Goal: Check status: Check status

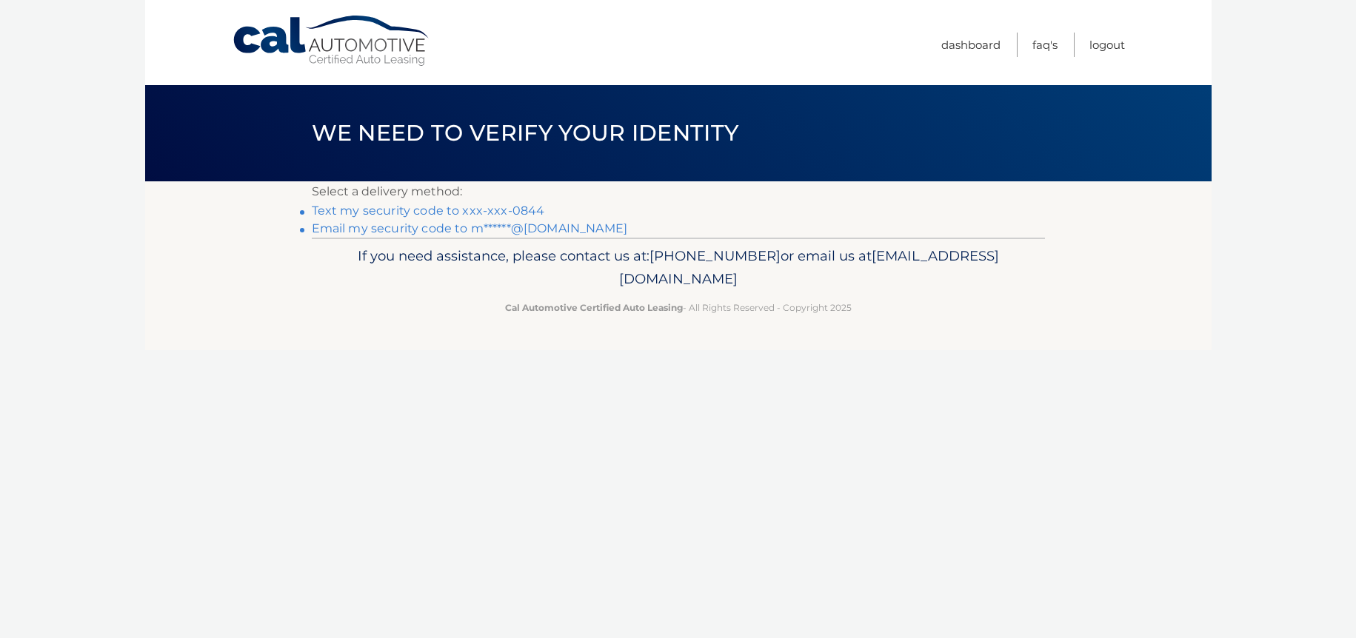
click at [531, 225] on link "Email my security code to m******@[DOMAIN_NAME]" at bounding box center [470, 228] width 316 height 14
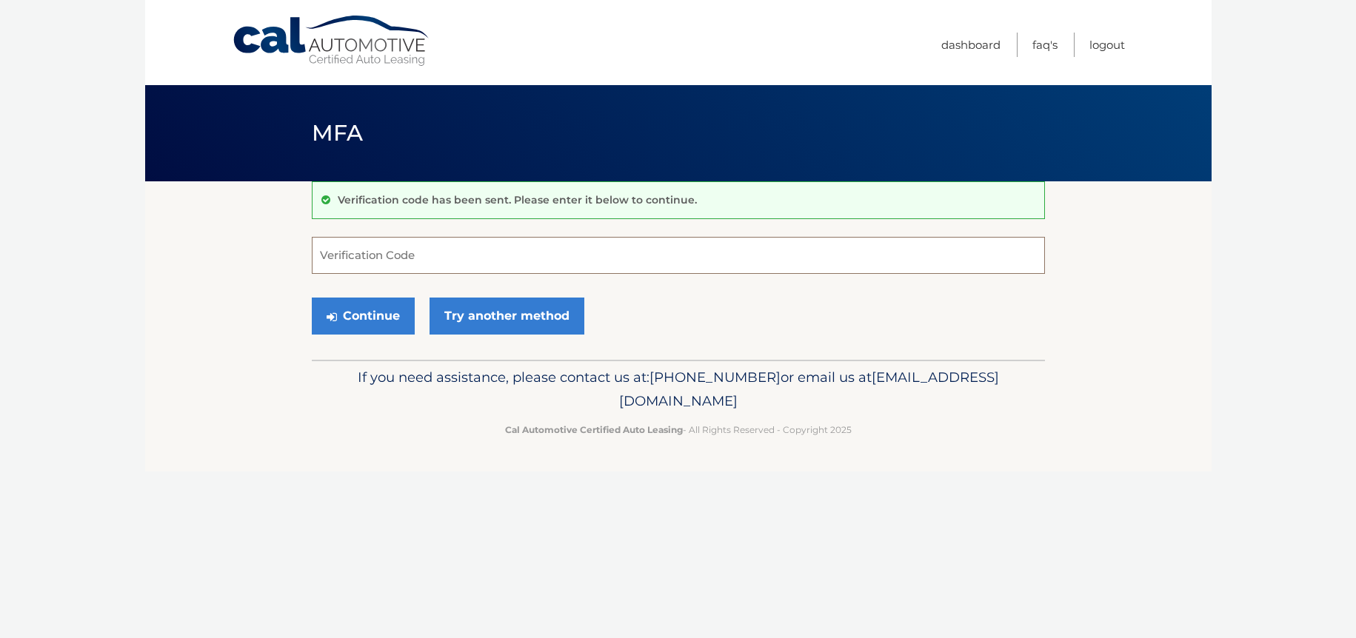
click at [466, 253] on input "Verification Code" at bounding box center [678, 255] width 733 height 37
paste input "587095"
type input "587095"
click at [369, 306] on button "Continue" at bounding box center [363, 316] width 103 height 37
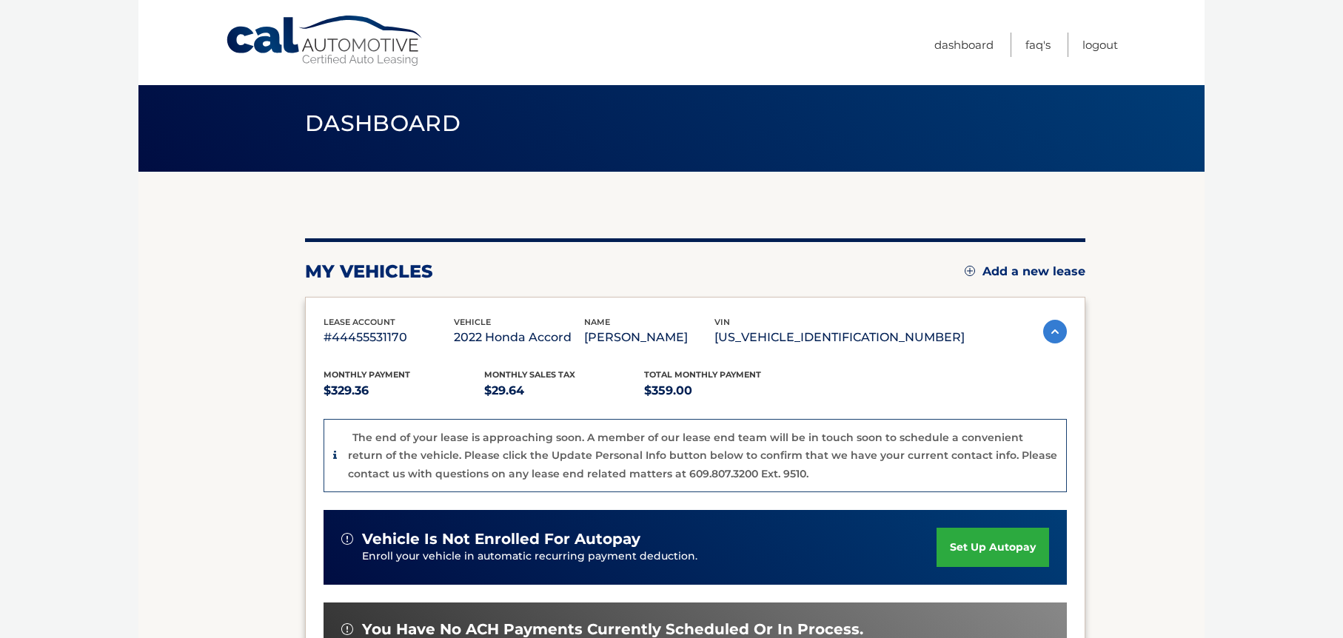
scroll to position [387, 0]
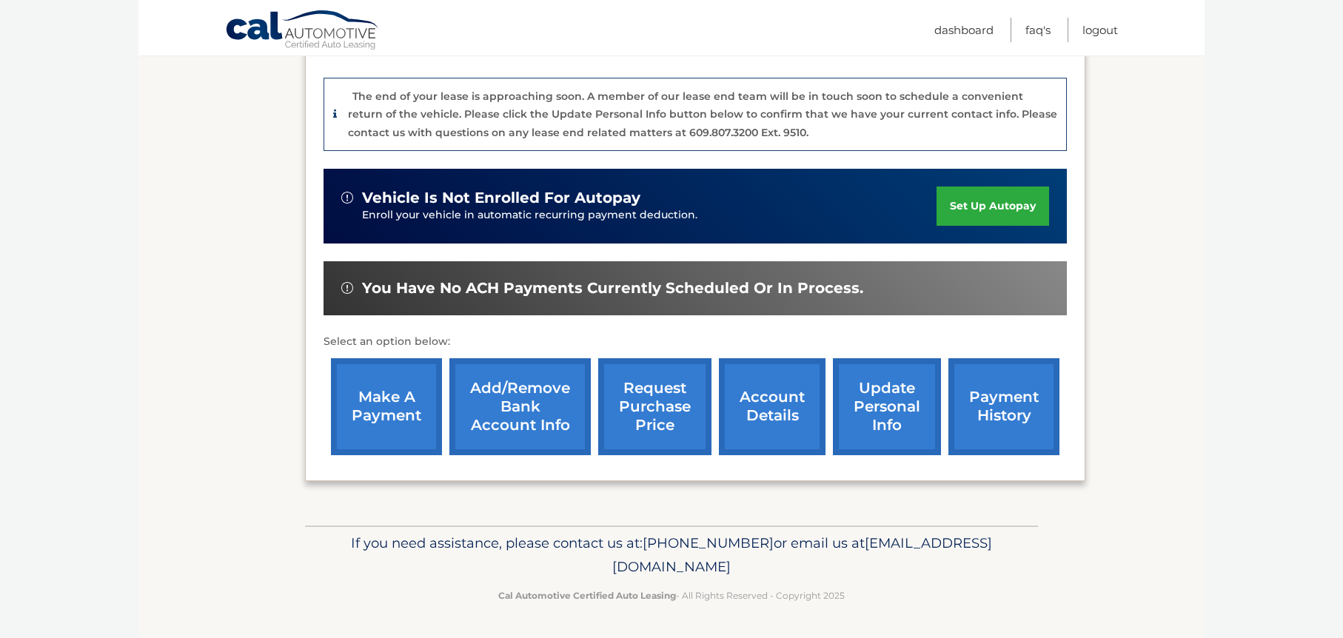
click at [971, 392] on link "payment history" at bounding box center [1004, 406] width 111 height 97
